Goal: Find specific page/section: Find specific page/section

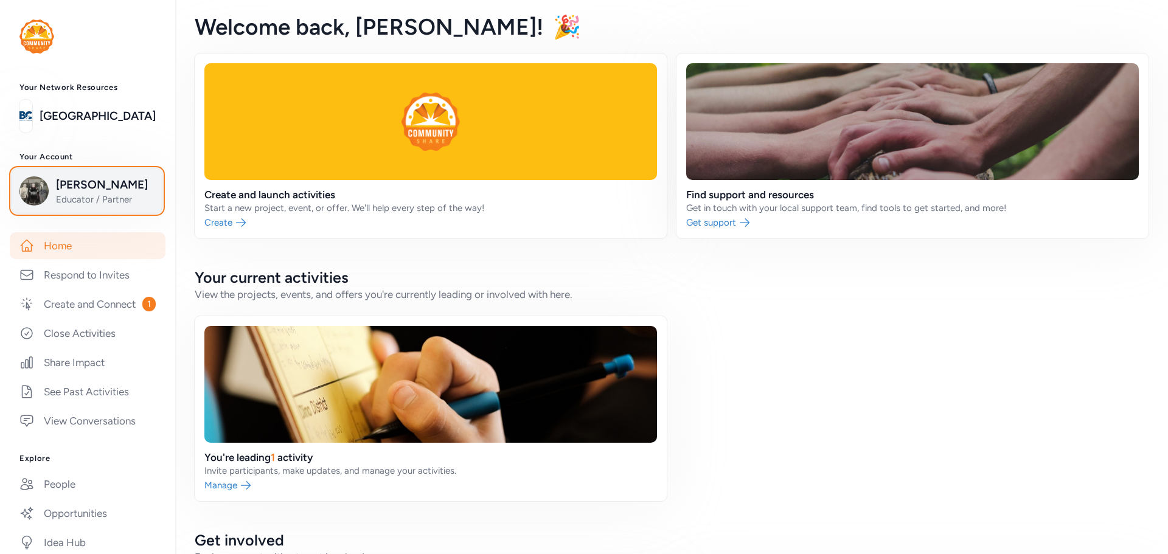
click at [82, 195] on span "Educator / Partner" at bounding box center [105, 199] width 99 height 12
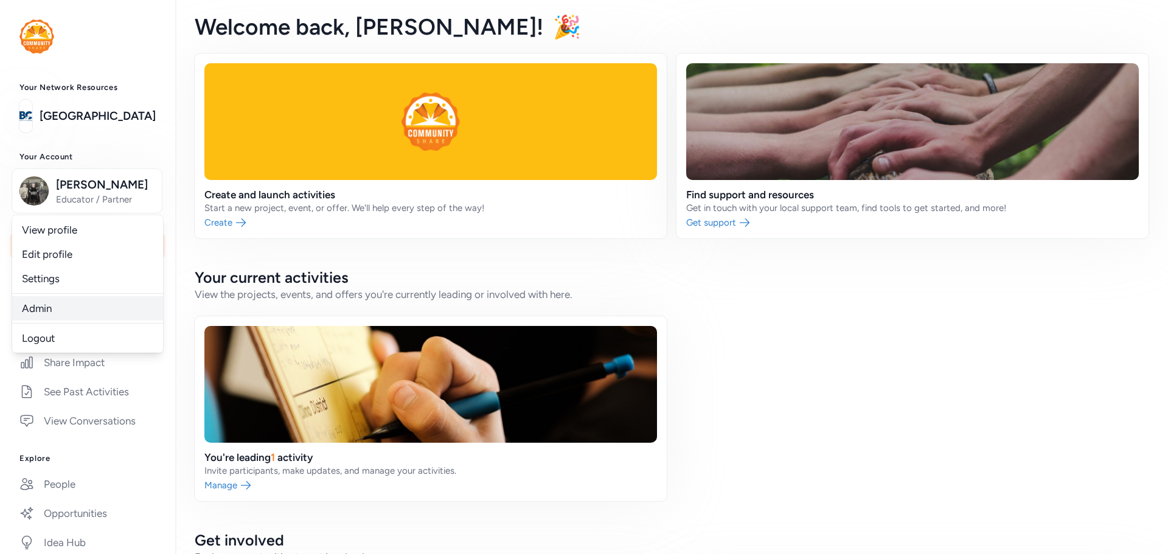
click at [55, 310] on link "Admin" at bounding box center [87, 308] width 151 height 24
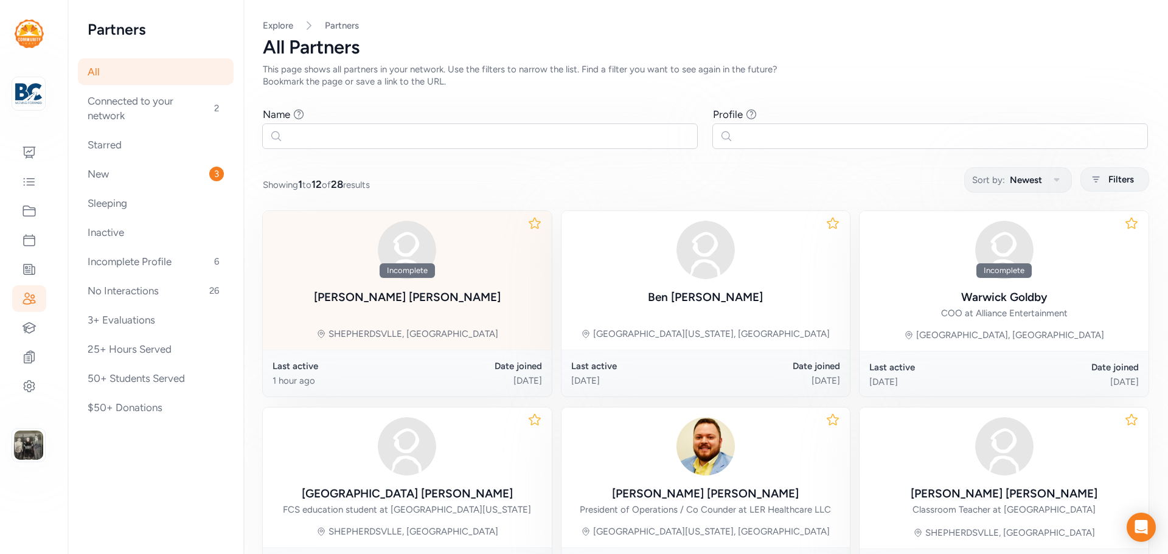
click at [414, 277] on div "Incomplete" at bounding box center [407, 270] width 55 height 15
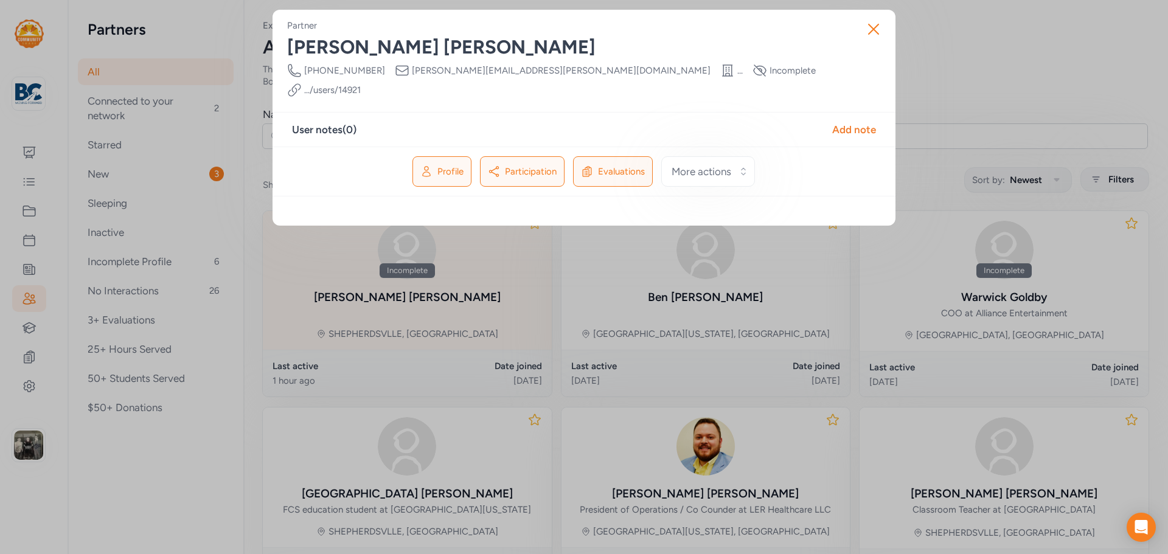
click at [414, 277] on div "Close Partner [PERSON_NAME] Phone Number [PHONE_NUMBER] Email [PERSON_NAME][EMA…" at bounding box center [584, 277] width 1168 height 554
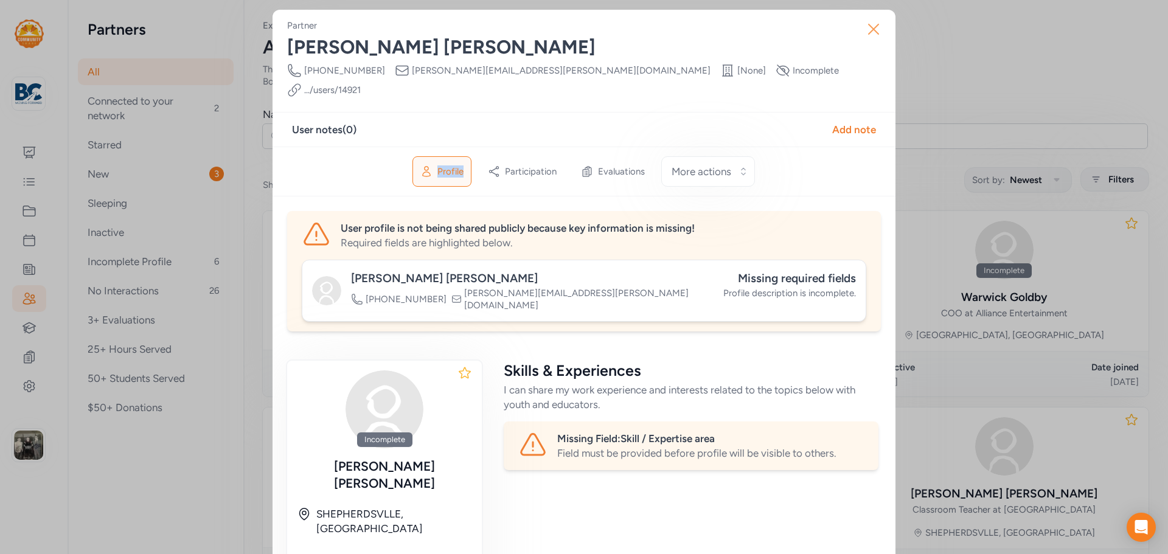
click at [871, 34] on icon "button" at bounding box center [873, 28] width 19 height 19
